Goal: Transaction & Acquisition: Book appointment/travel/reservation

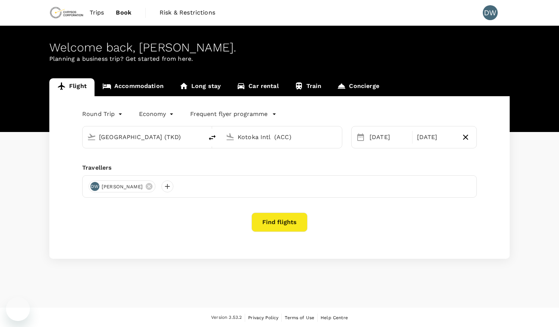
type input "[GEOGRAPHIC_DATA] (TKD)"
type input "Kotoka Intl (ACC)"
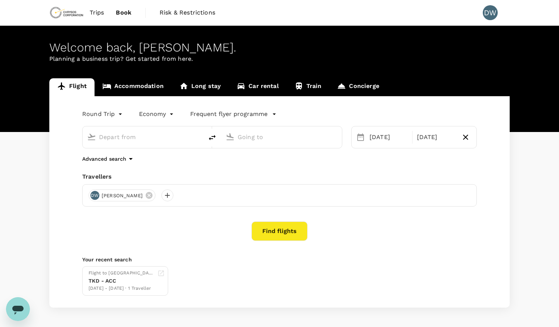
type input "[GEOGRAPHIC_DATA] (TKD)"
type input "Kotoka Intl (ACC)"
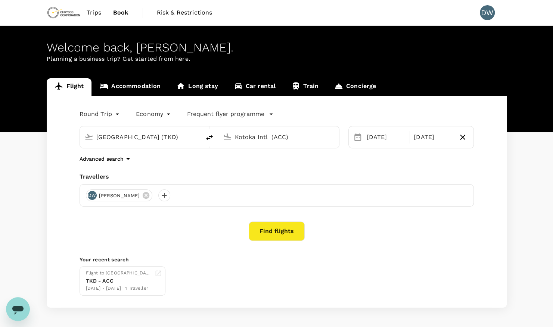
click at [522, 182] on div "Flight Accommodation Long stay Car rental Train Concierge Round Trip roundtrip …" at bounding box center [276, 193] width 553 height 230
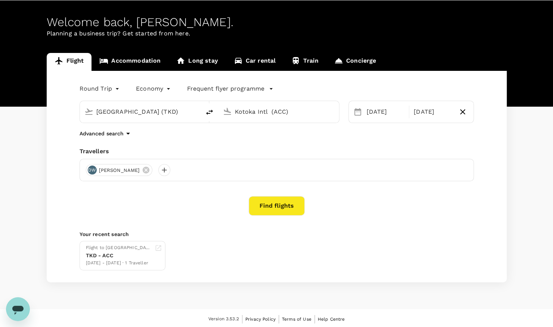
scroll to position [26, 0]
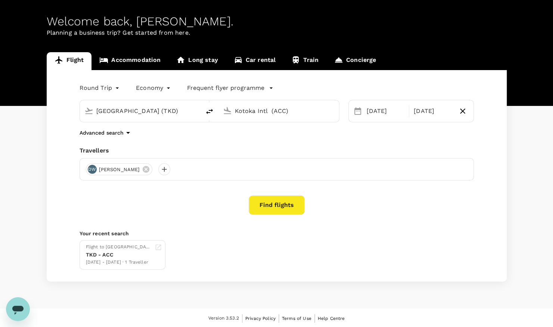
click at [269, 201] on button "Find flights" at bounding box center [277, 205] width 56 height 19
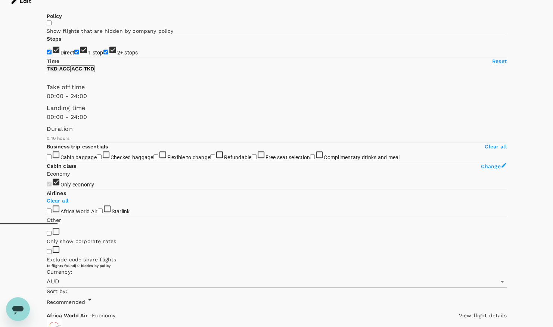
scroll to position [105, 0]
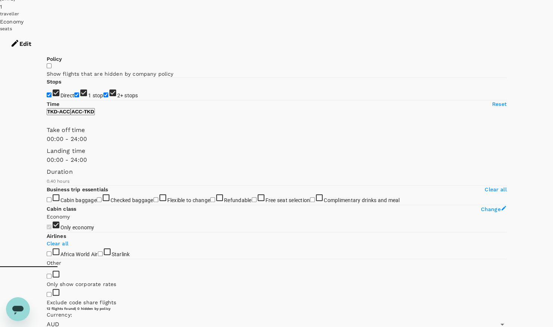
scroll to position [60, 0]
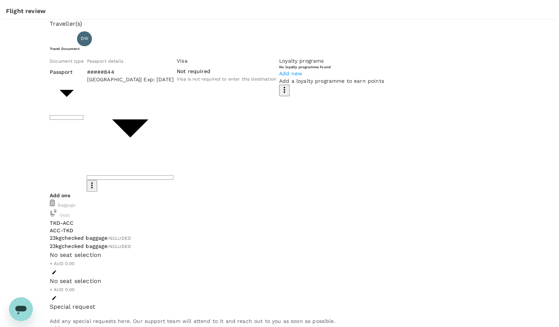
scroll to position [19, 0]
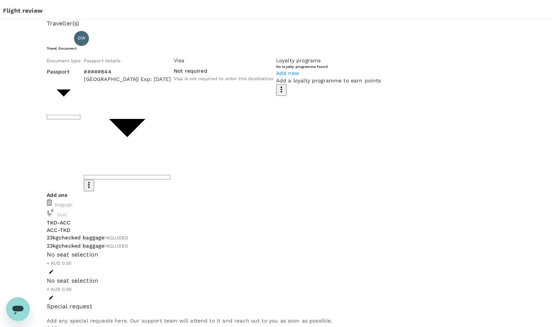
type input "9c4289b1-14a3-4119-8736-521306e5ca8f"
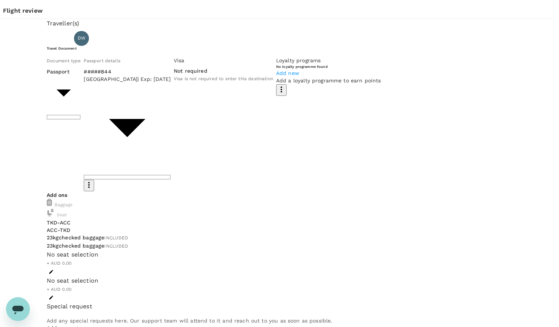
checkbox input "true"
type textarea "T"
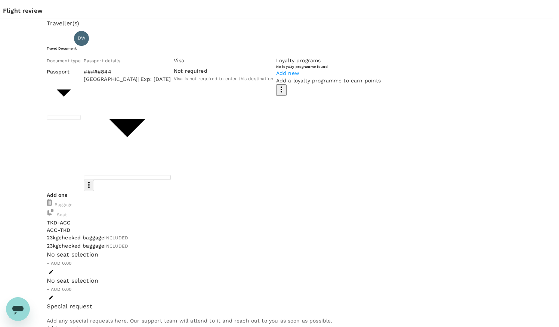
type textarea "For defensive driving training"
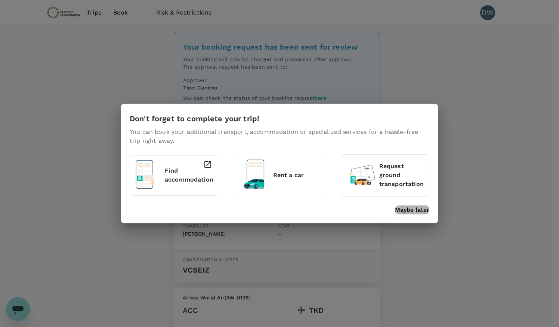
click at [424, 213] on p "Maybe later" at bounding box center [412, 210] width 34 height 9
